Goal: Obtain resource: Obtain resource

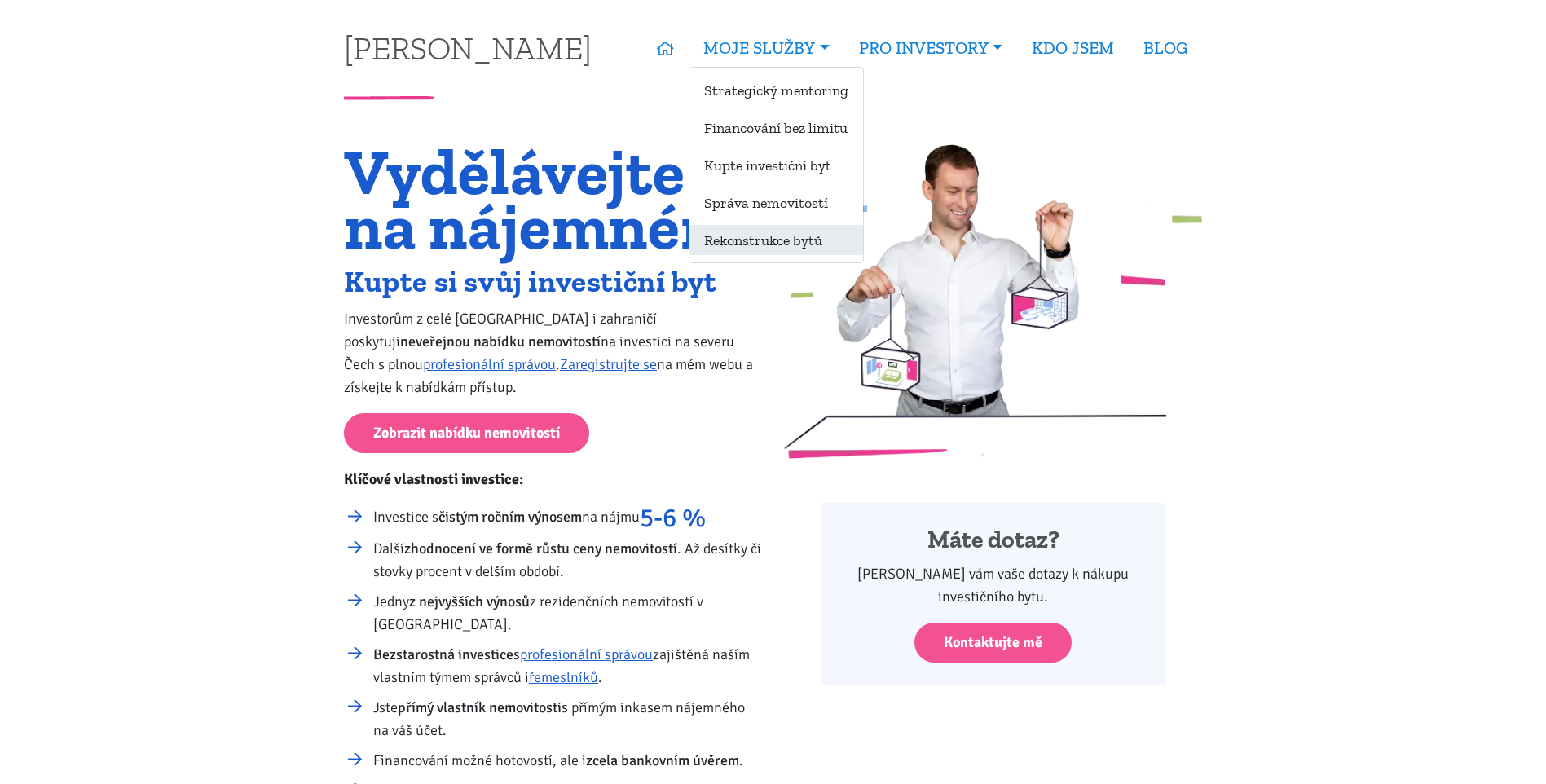
click at [778, 244] on link "Rekonstrukce bytů" at bounding box center [776, 240] width 174 height 31
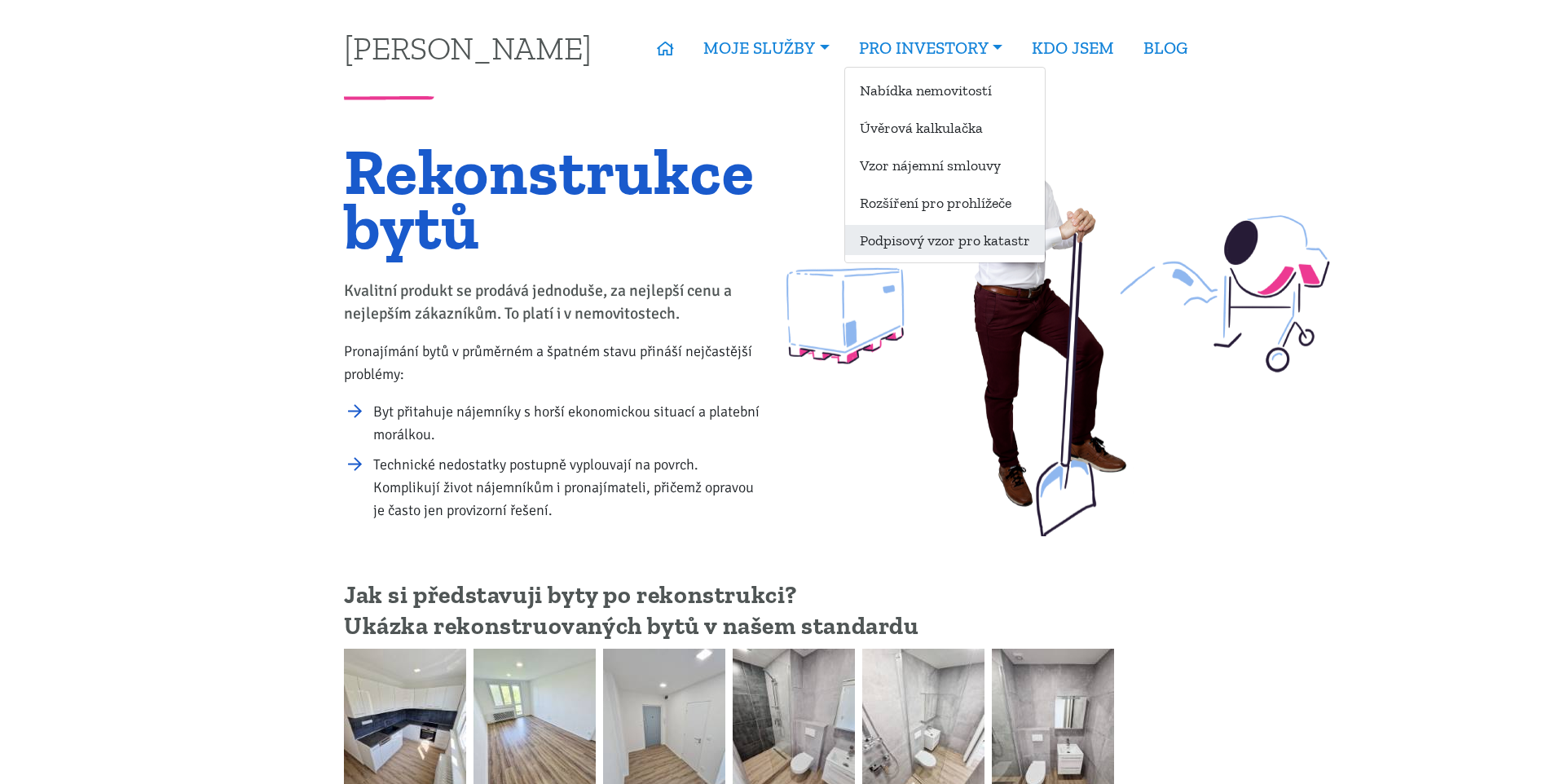
click at [947, 241] on link "Podpisový vzor pro katastr" at bounding box center [945, 240] width 200 height 31
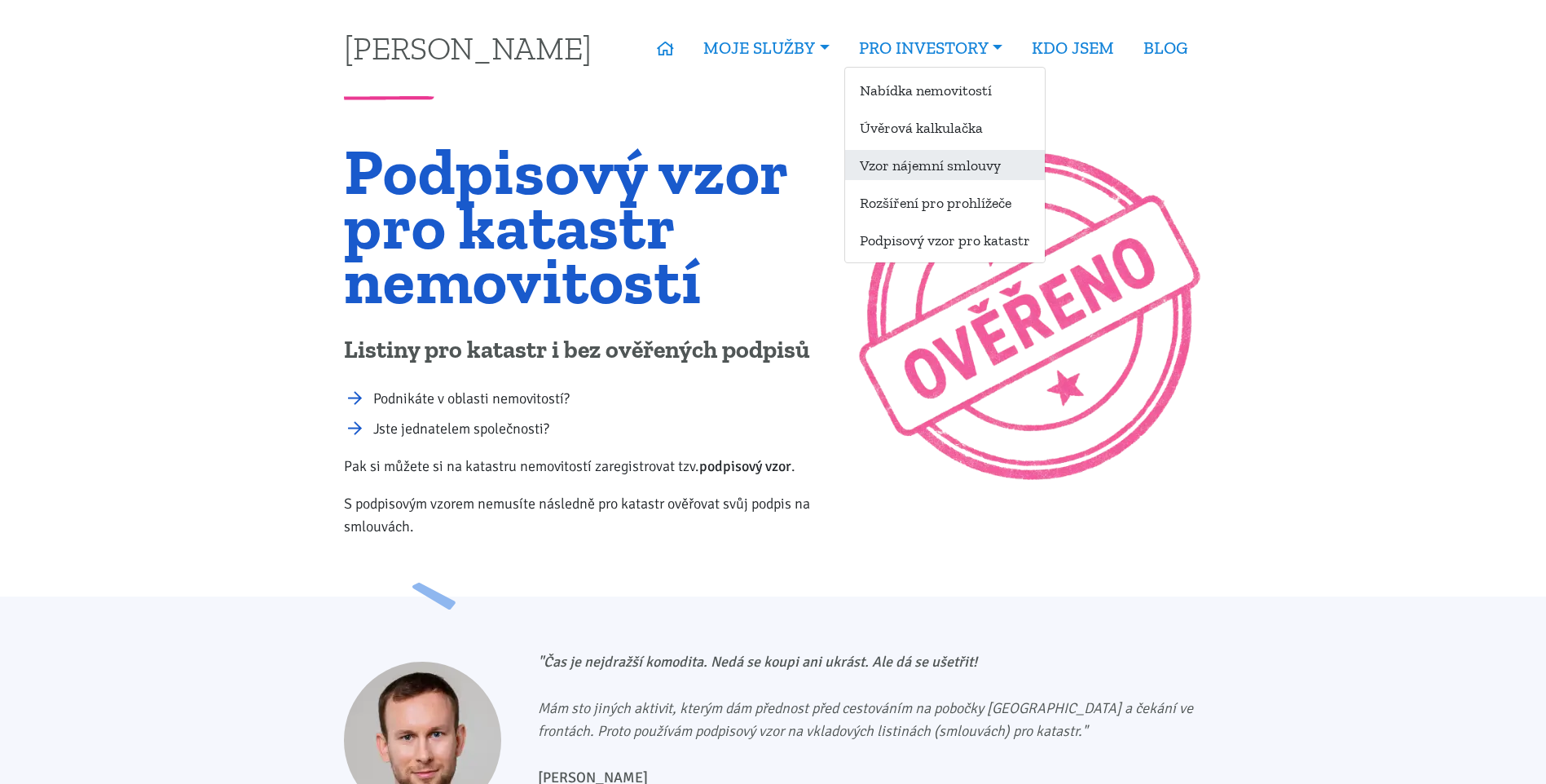
click at [955, 159] on link "Vzor nájemní smlouvy" at bounding box center [945, 165] width 200 height 31
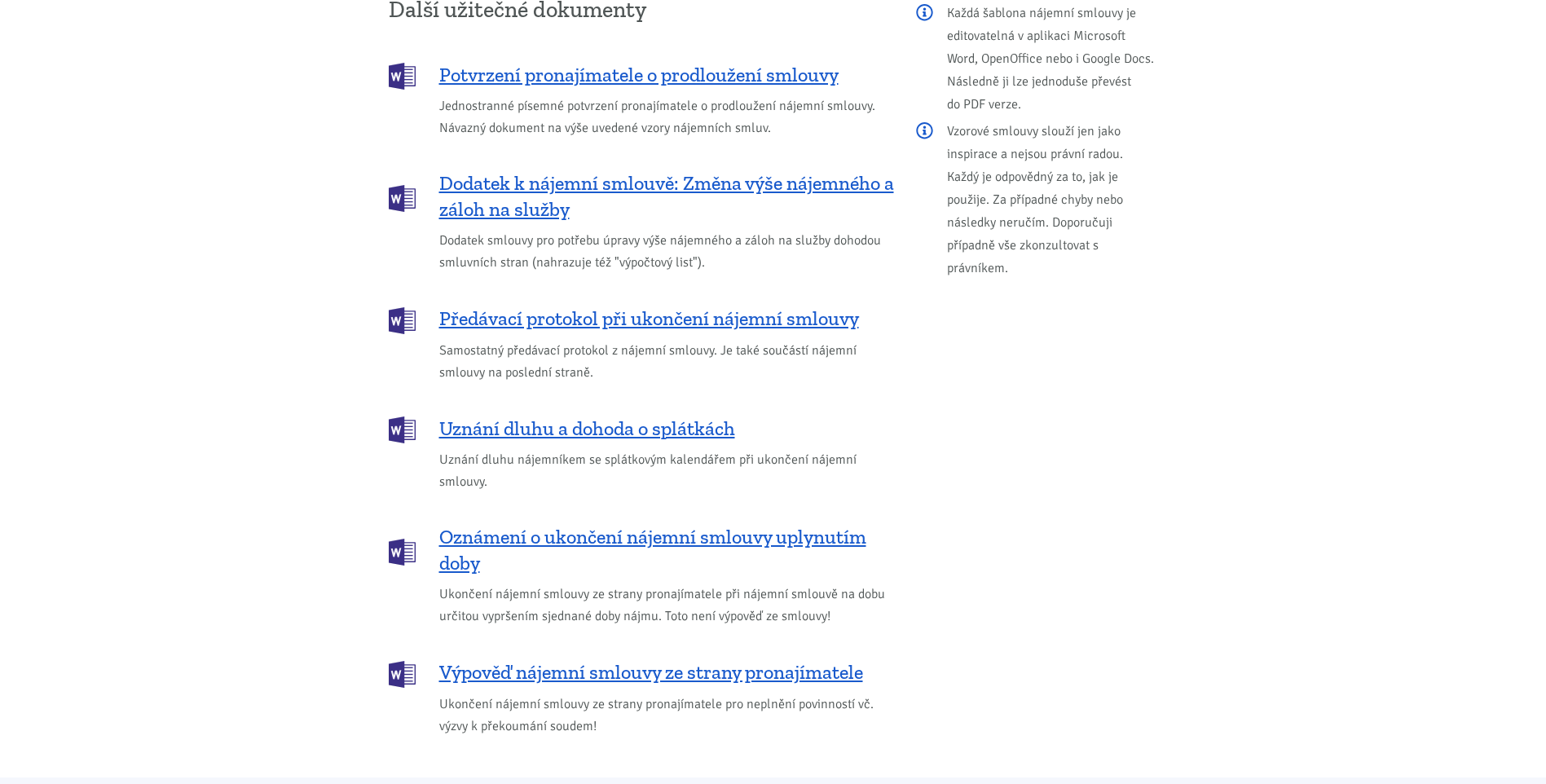
scroll to position [2200, 0]
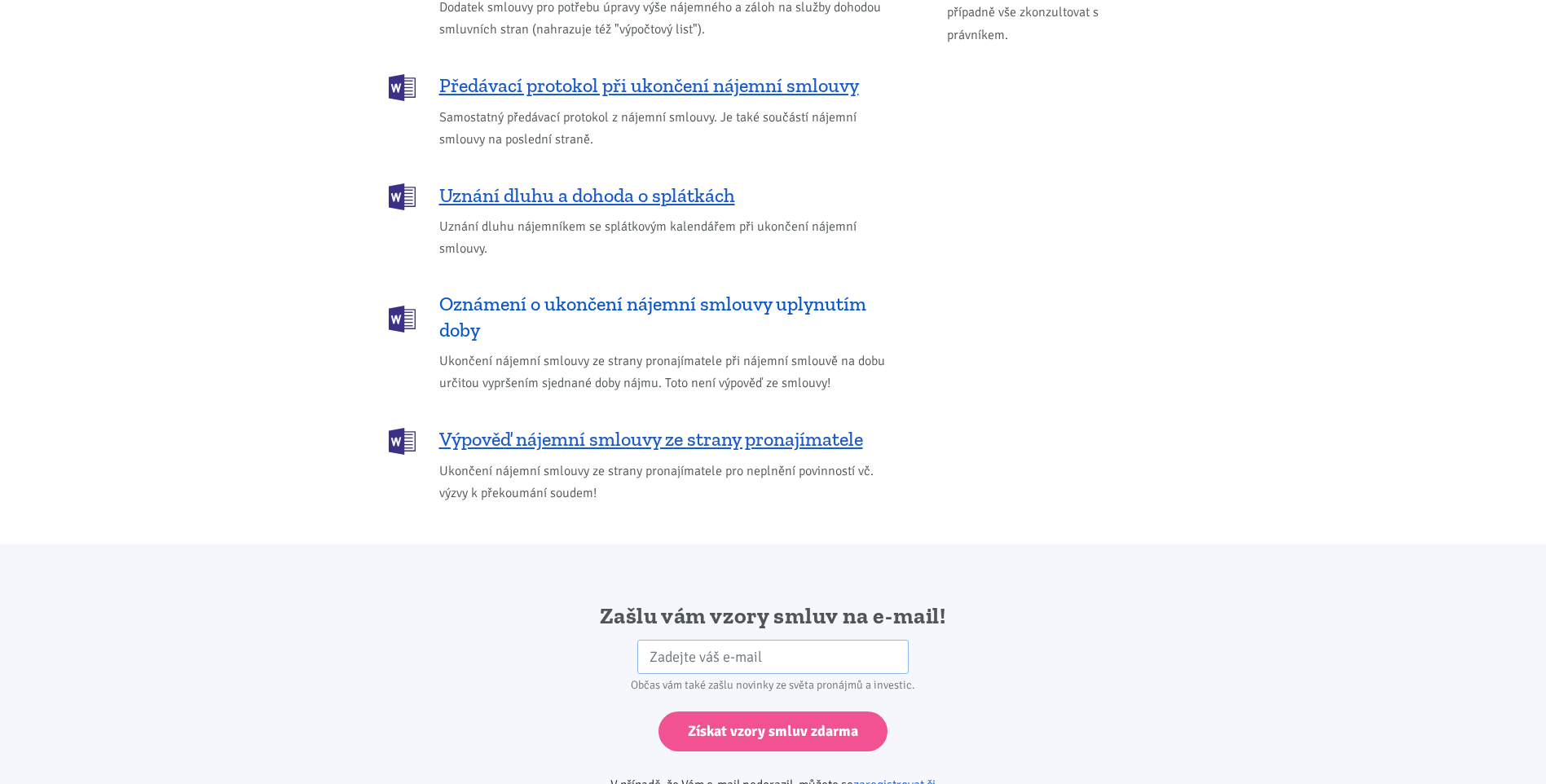
click at [772, 291] on span "Oznámení o ukončení nájemní smlouvy uplynutím doby" at bounding box center [667, 317] width 455 height 52
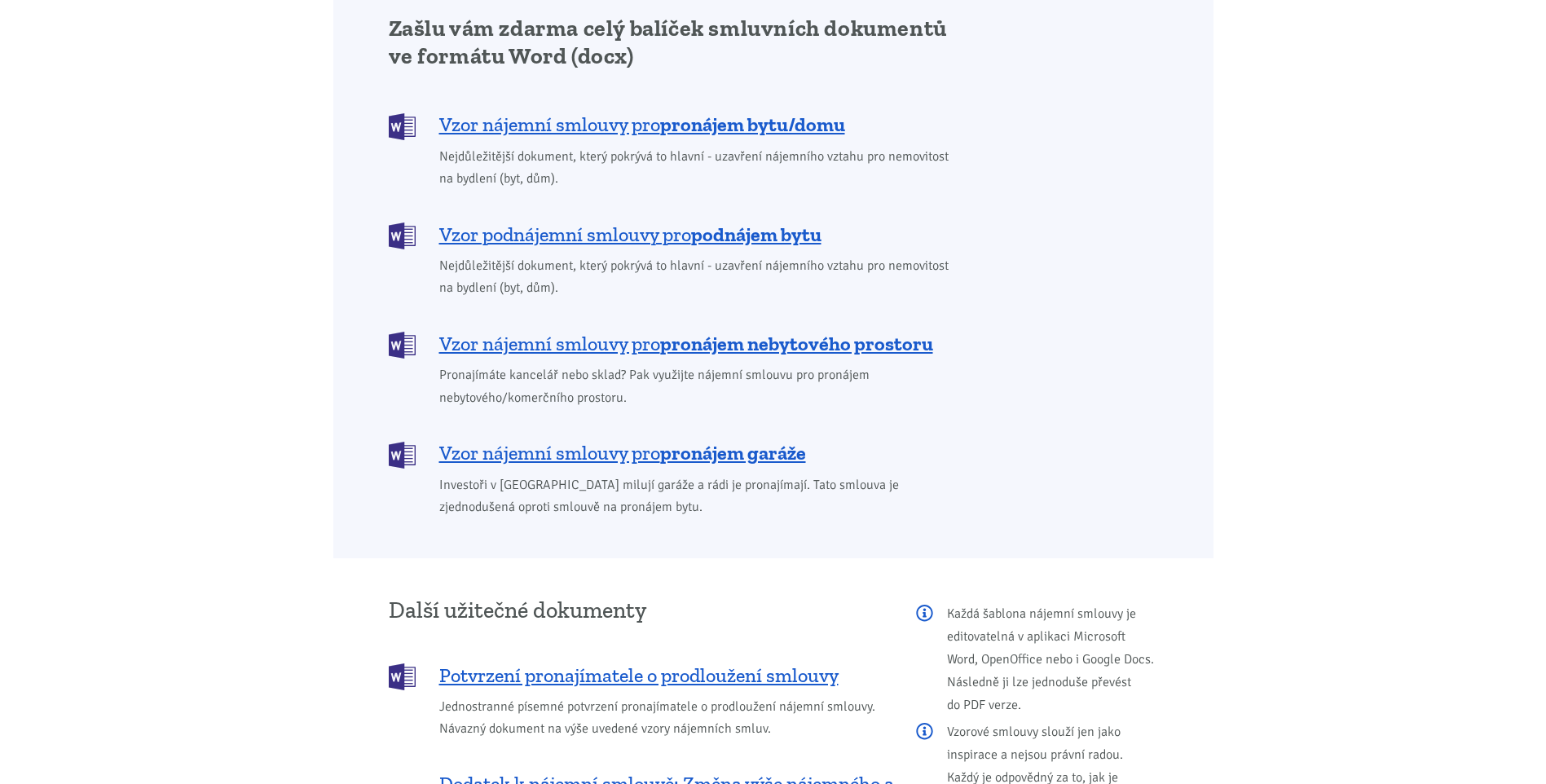
scroll to position [1336, 0]
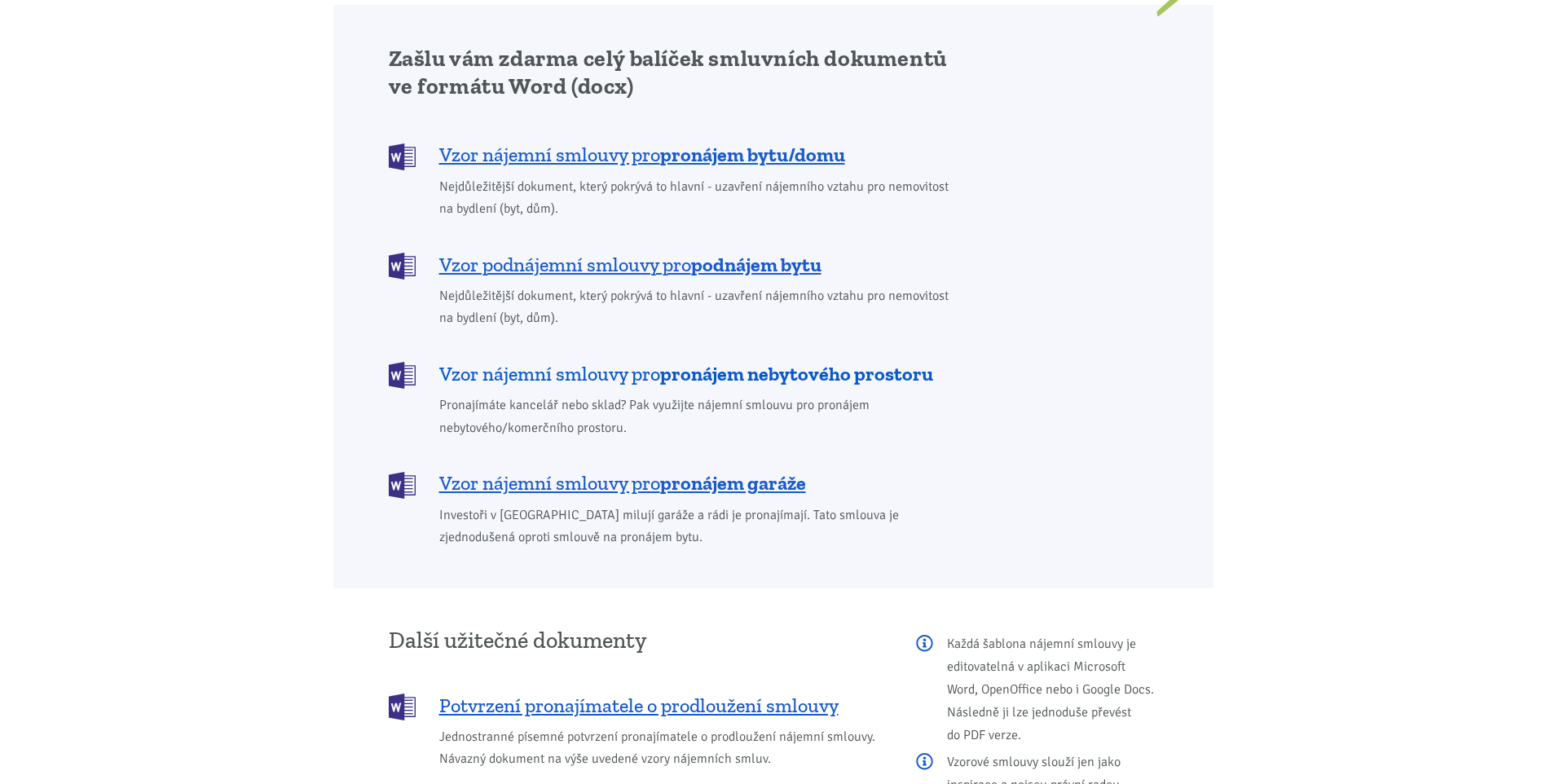
click at [667, 362] on b "pronájem nebytového prostoru" at bounding box center [796, 373] width 273 height 24
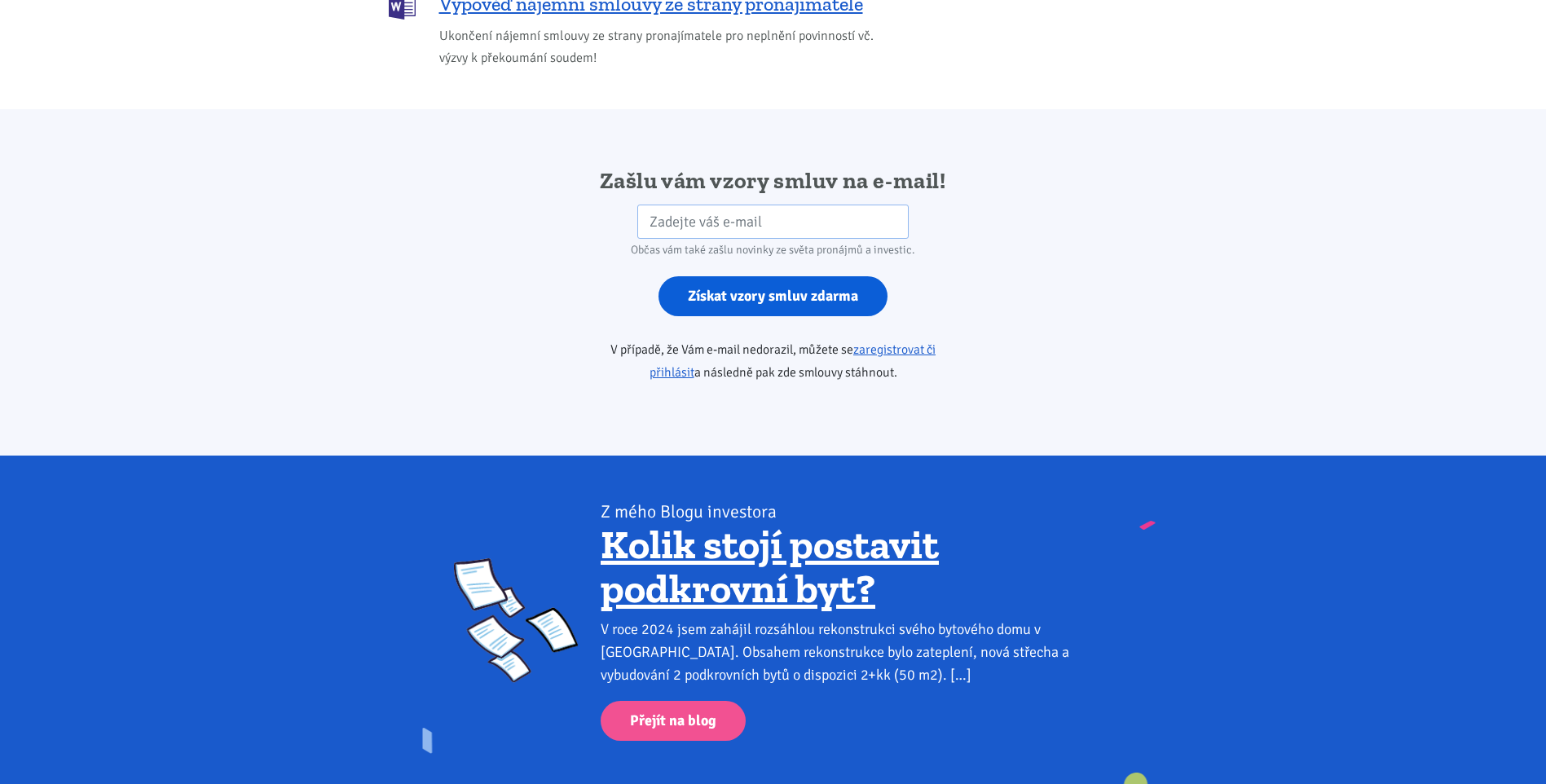
scroll to position [2722, 0]
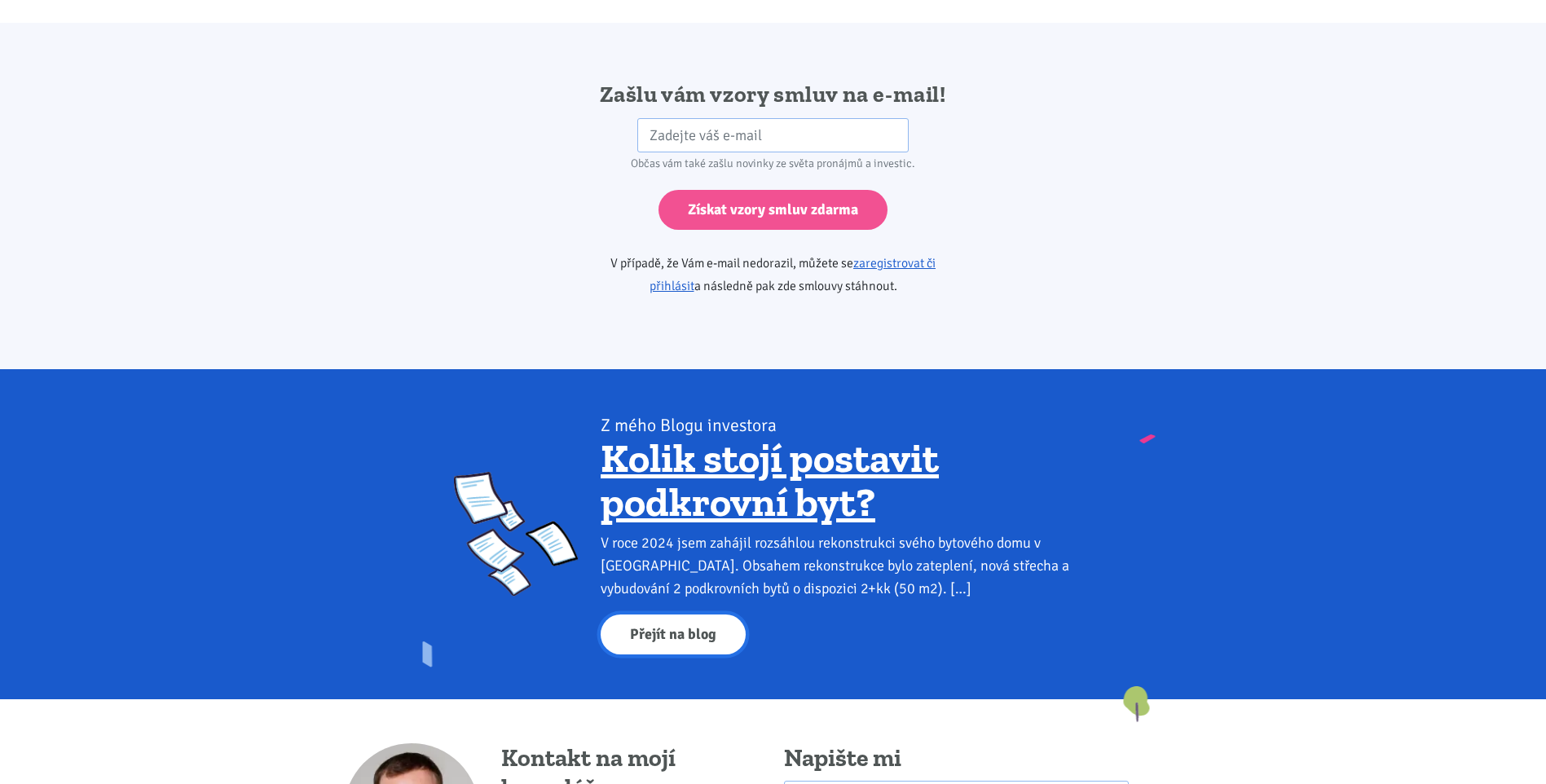
click at [692, 614] on link "Přejít na blog" at bounding box center [674, 634] width 145 height 40
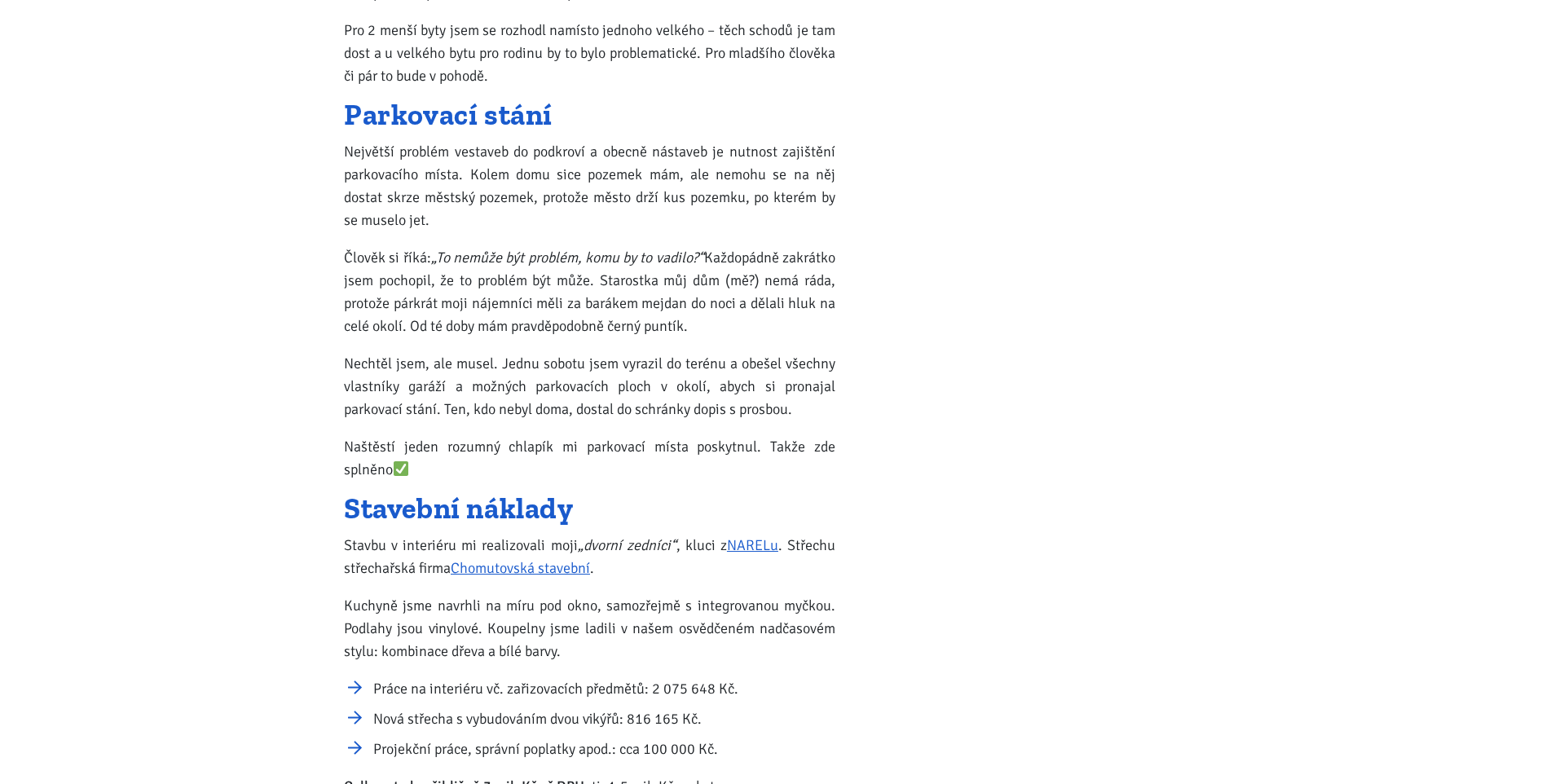
scroll to position [1467, 0]
